Goal: Information Seeking & Learning: Learn about a topic

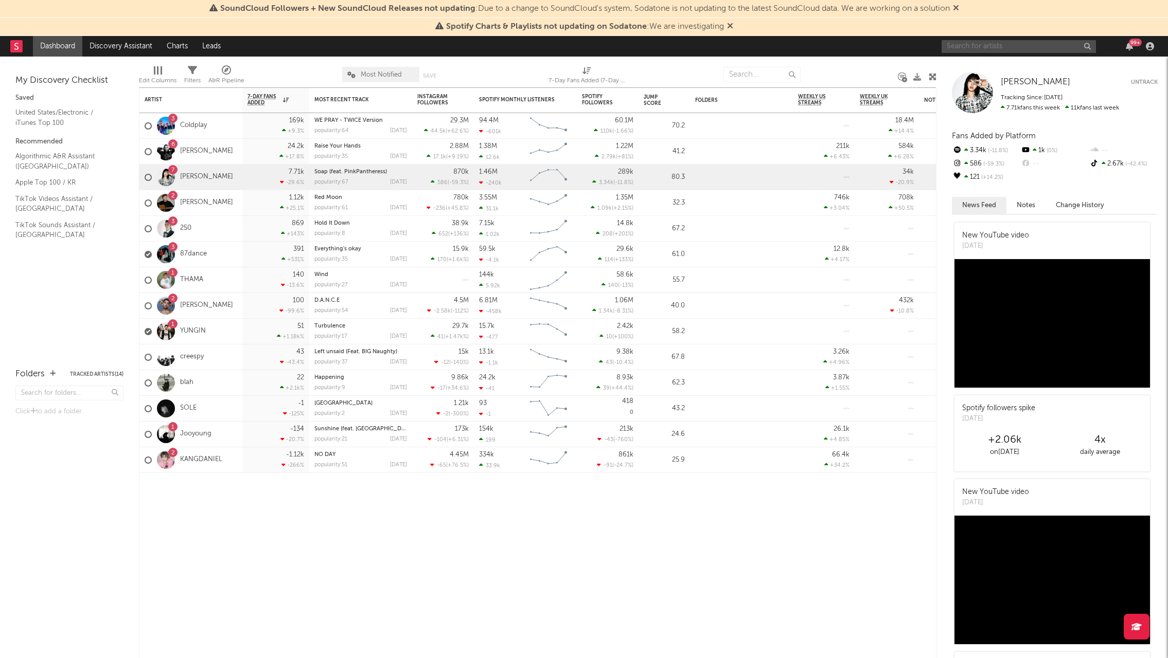
click at [1075, 45] on input "text" at bounding box center [1018, 46] width 154 height 13
type input "[PERSON_NAME]"
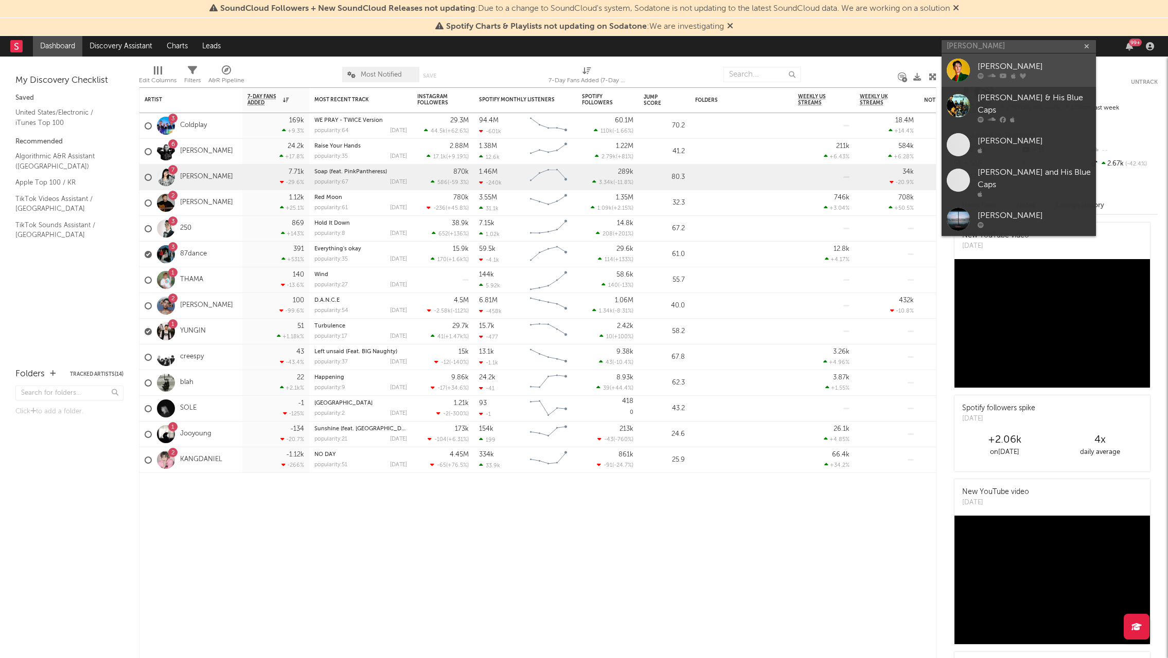
click at [1017, 70] on div "[PERSON_NAME]" at bounding box center [1033, 67] width 113 height 12
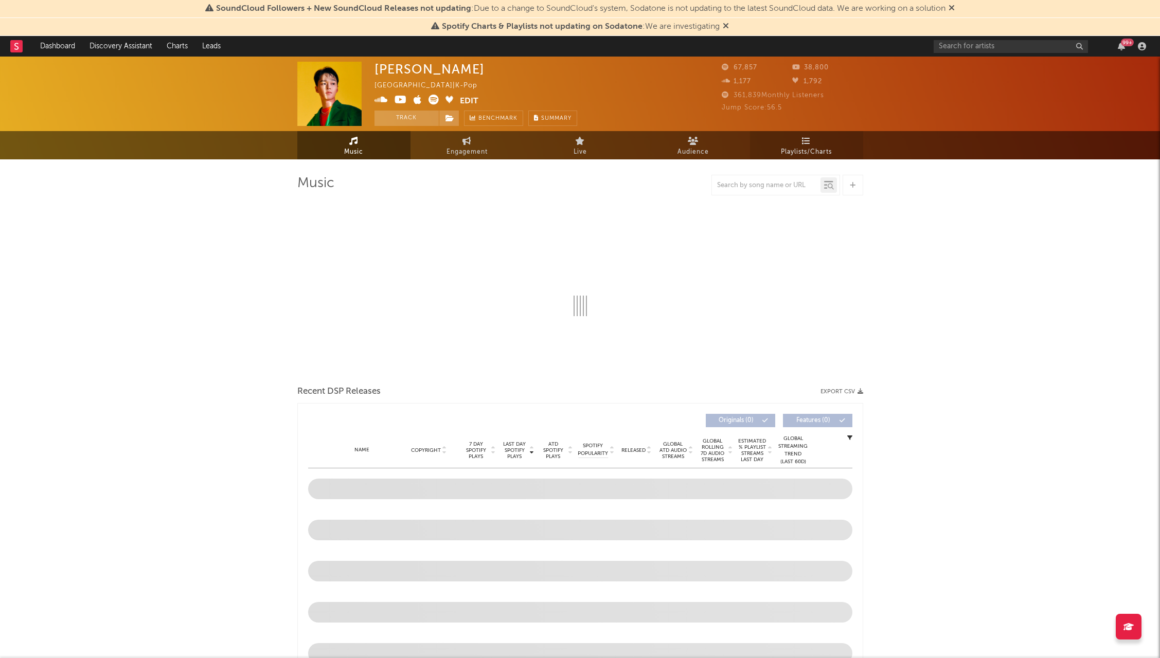
click at [785, 156] on span "Playlists/Charts" at bounding box center [806, 152] width 51 height 12
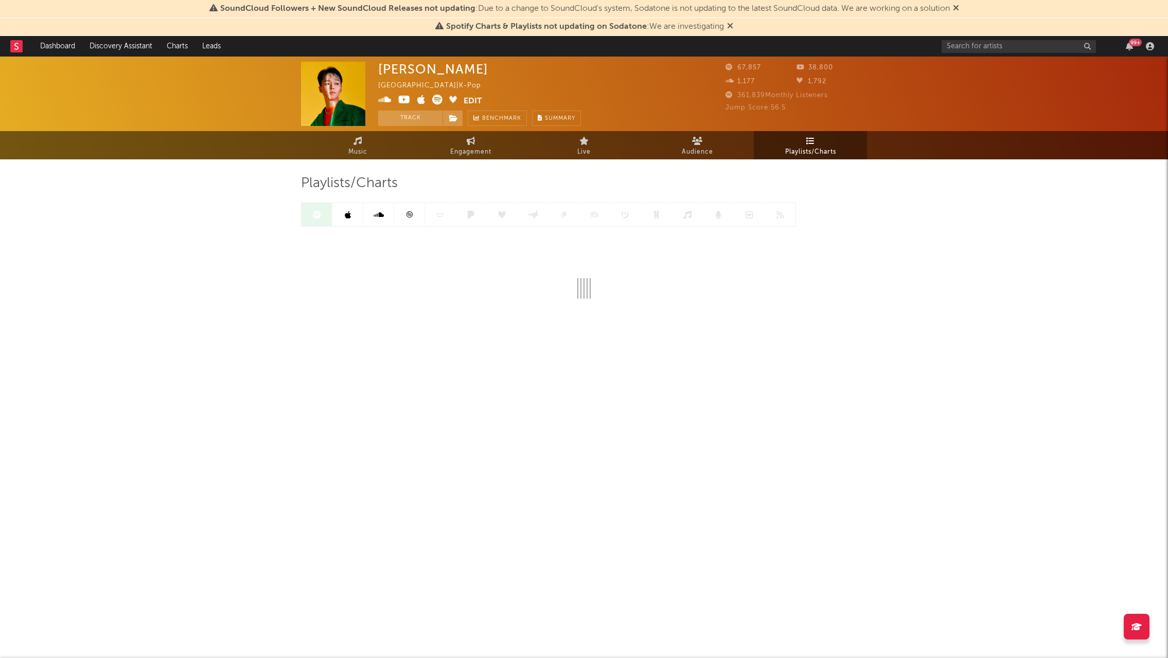
click at [174, 334] on div "[PERSON_NAME] Blue [GEOGRAPHIC_DATA] | K-Pop Edit Track Benchmark Summary 67,85…" at bounding box center [584, 227] width 1168 height 340
click at [193, 347] on div "[PERSON_NAME] Blue [GEOGRAPHIC_DATA] | K-Pop Edit Track Benchmark Summary 67,85…" at bounding box center [584, 227] width 1168 height 340
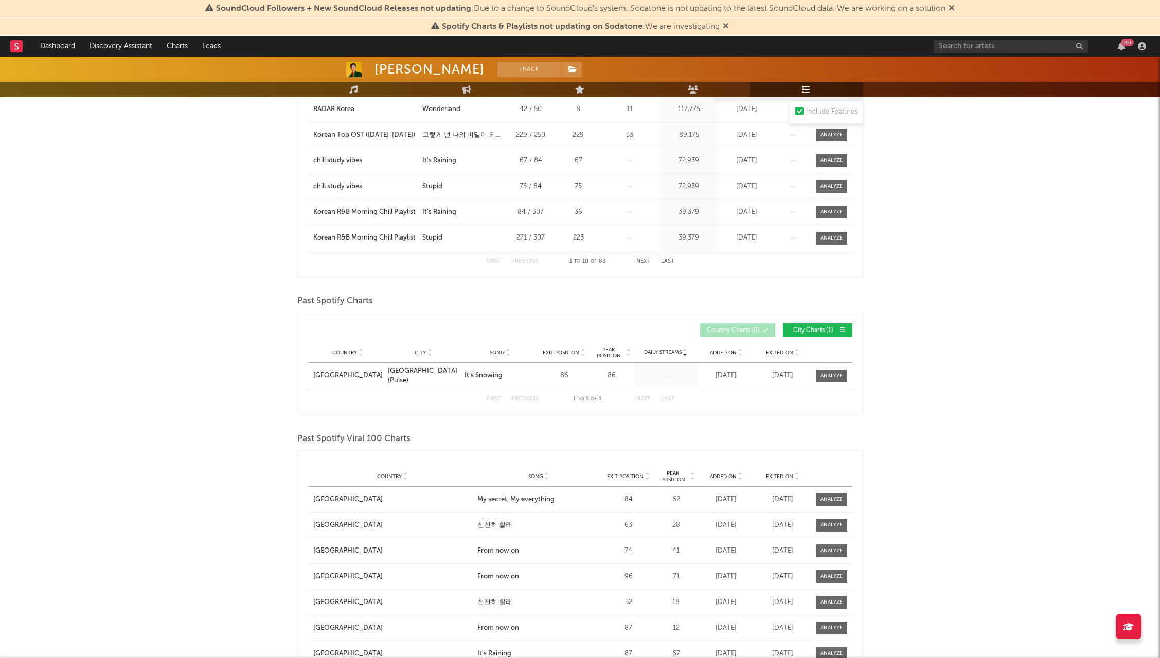
scroll to position [360, 0]
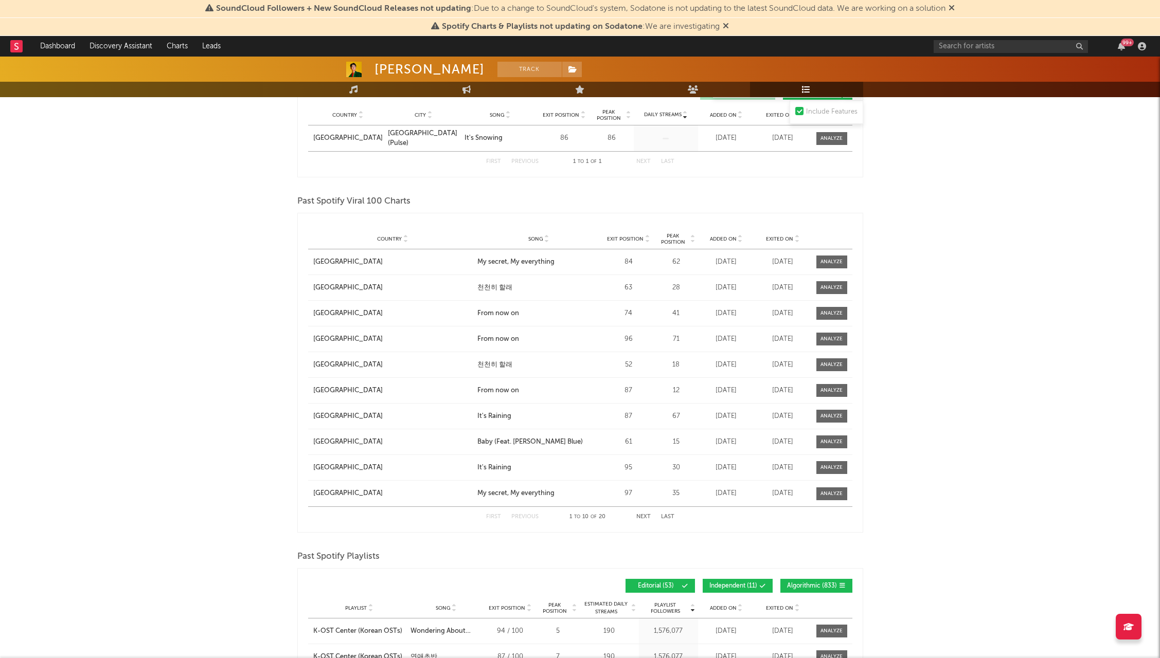
click at [237, 340] on div "[PERSON_NAME] Blue Track [GEOGRAPHIC_DATA] | K-Pop Edit Track Benchmark Summary…" at bounding box center [580, 227] width 1160 height 1473
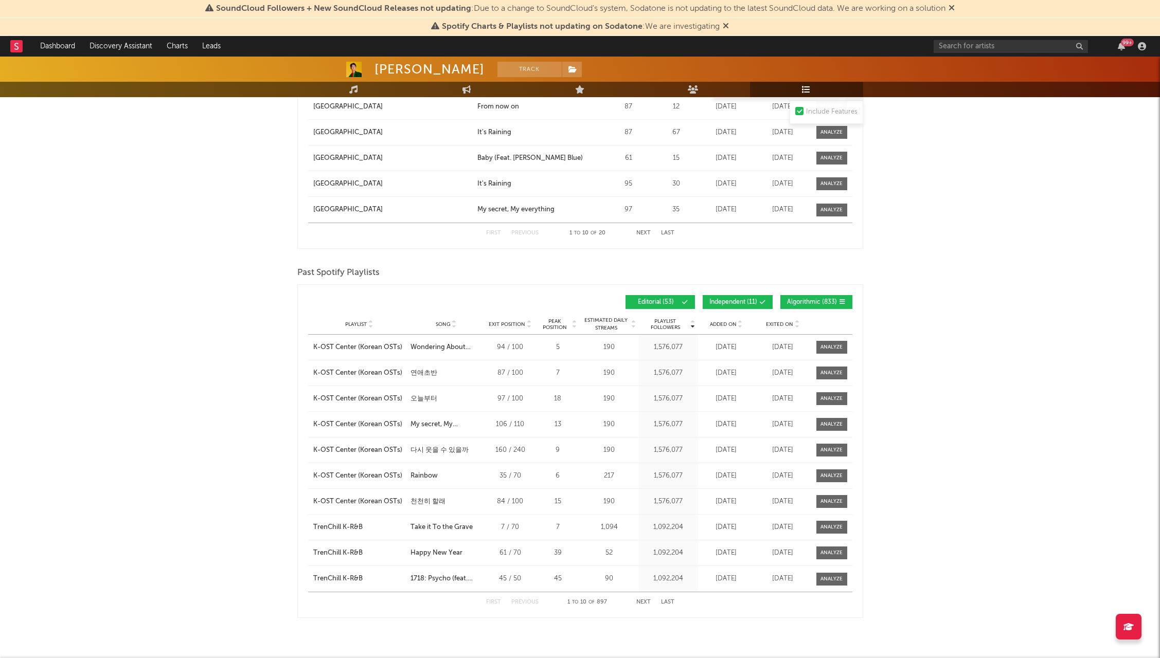
scroll to position [870, 0]
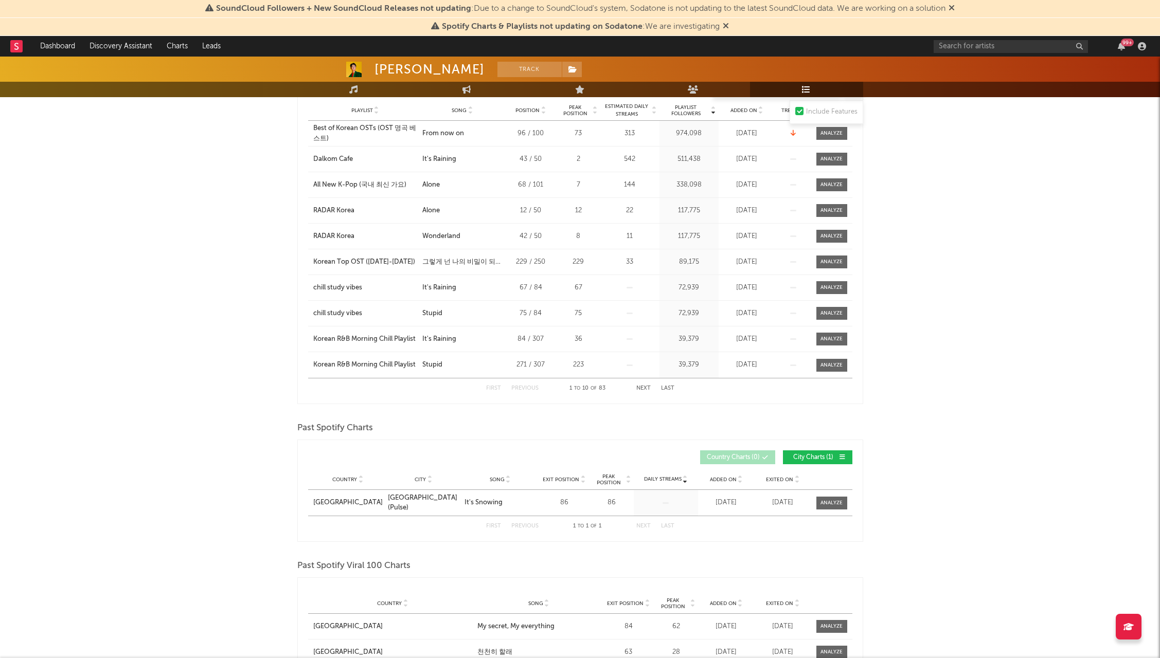
scroll to position [0, 0]
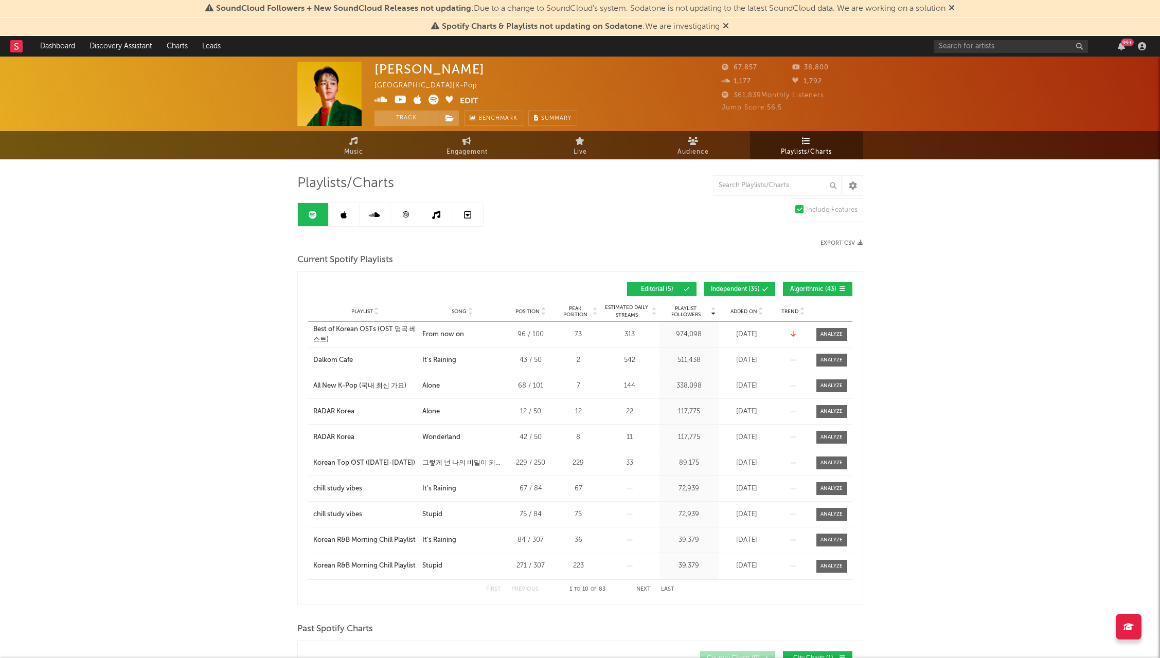
click at [1005, 136] on div "Music Engagement Live Audience Playlists/Charts" at bounding box center [580, 145] width 1160 height 28
